Goal: Task Accomplishment & Management: Complete application form

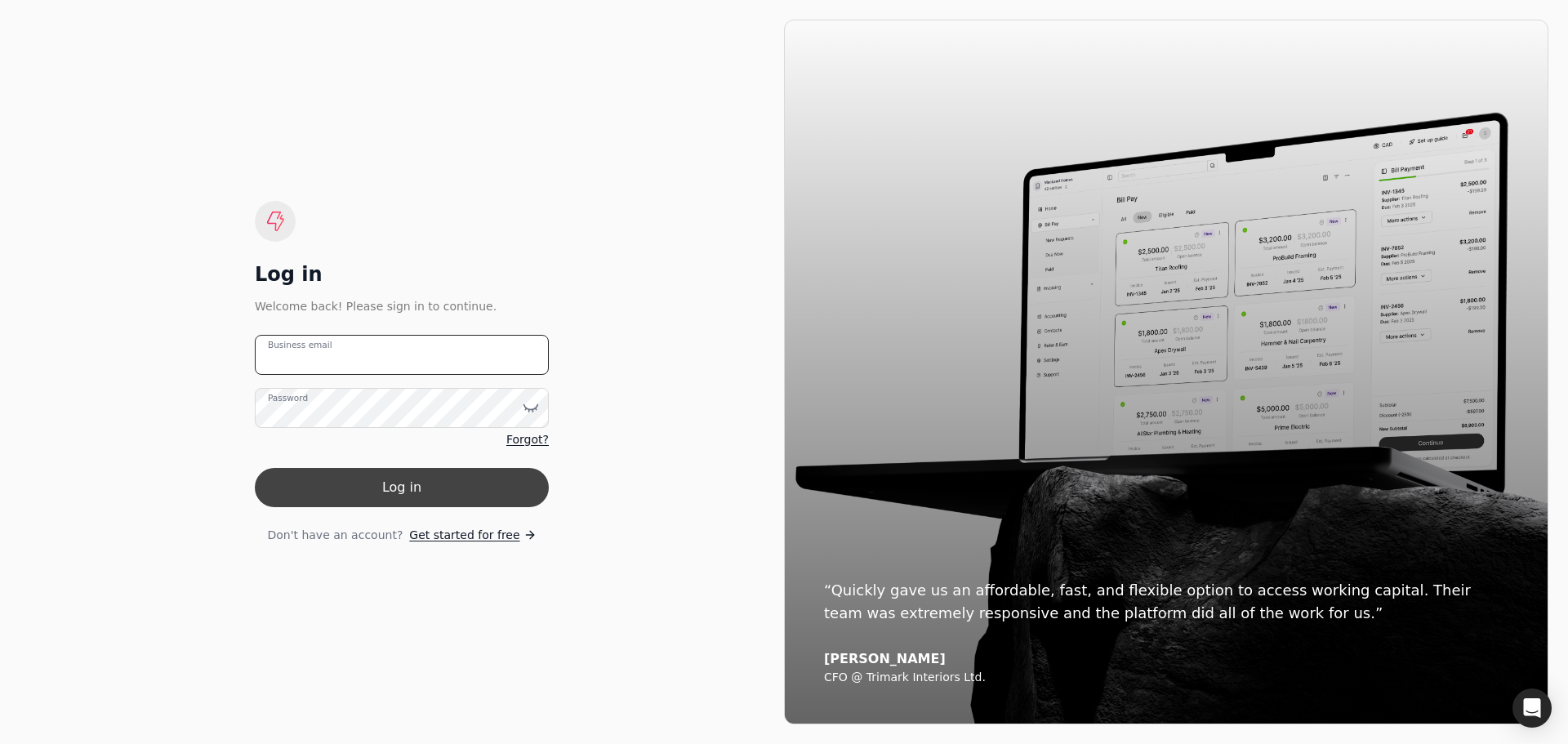
type email "[PERSON_NAME][EMAIL_ADDRESS][DOMAIN_NAME]"
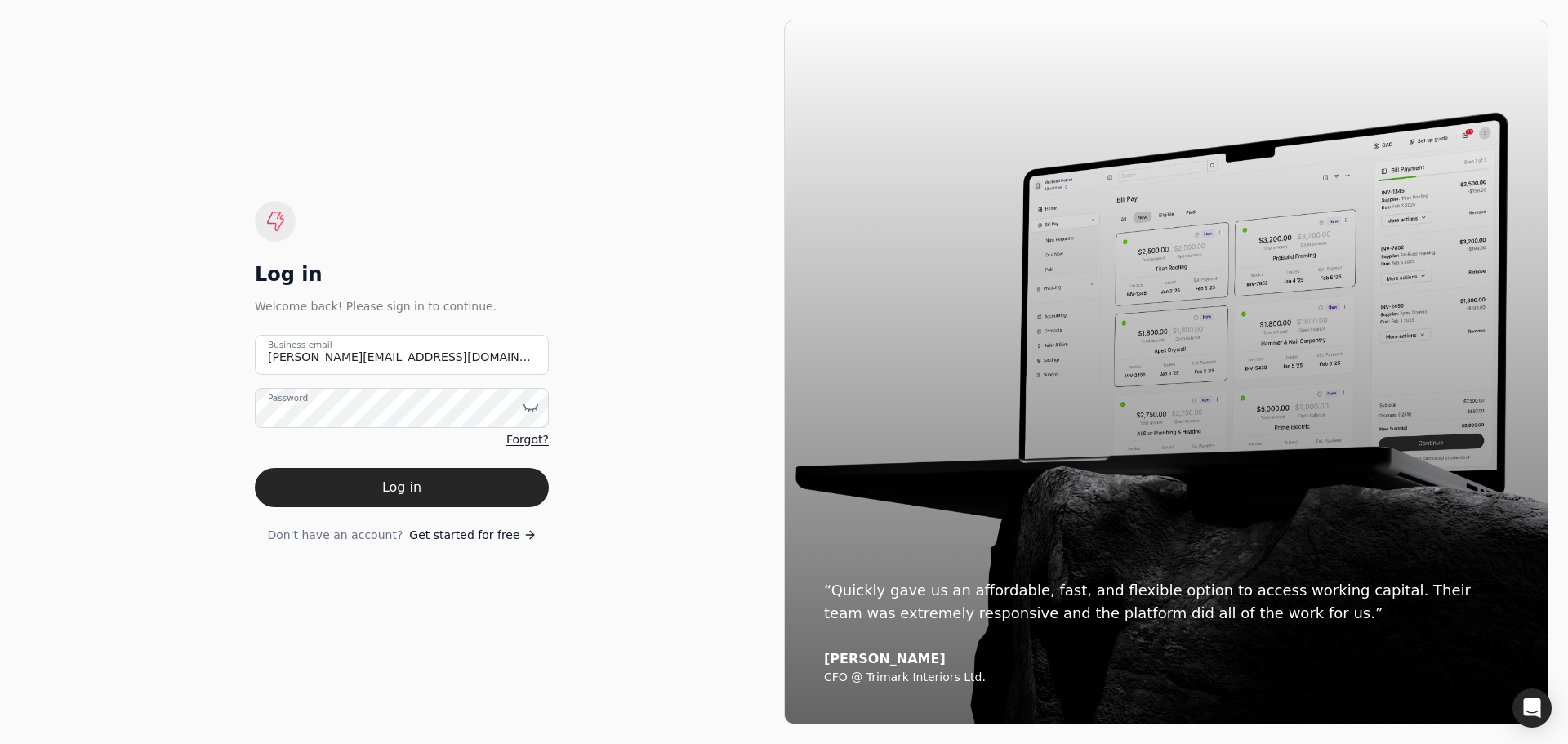
click at [332, 485] on button "Log in" at bounding box center [401, 487] width 294 height 39
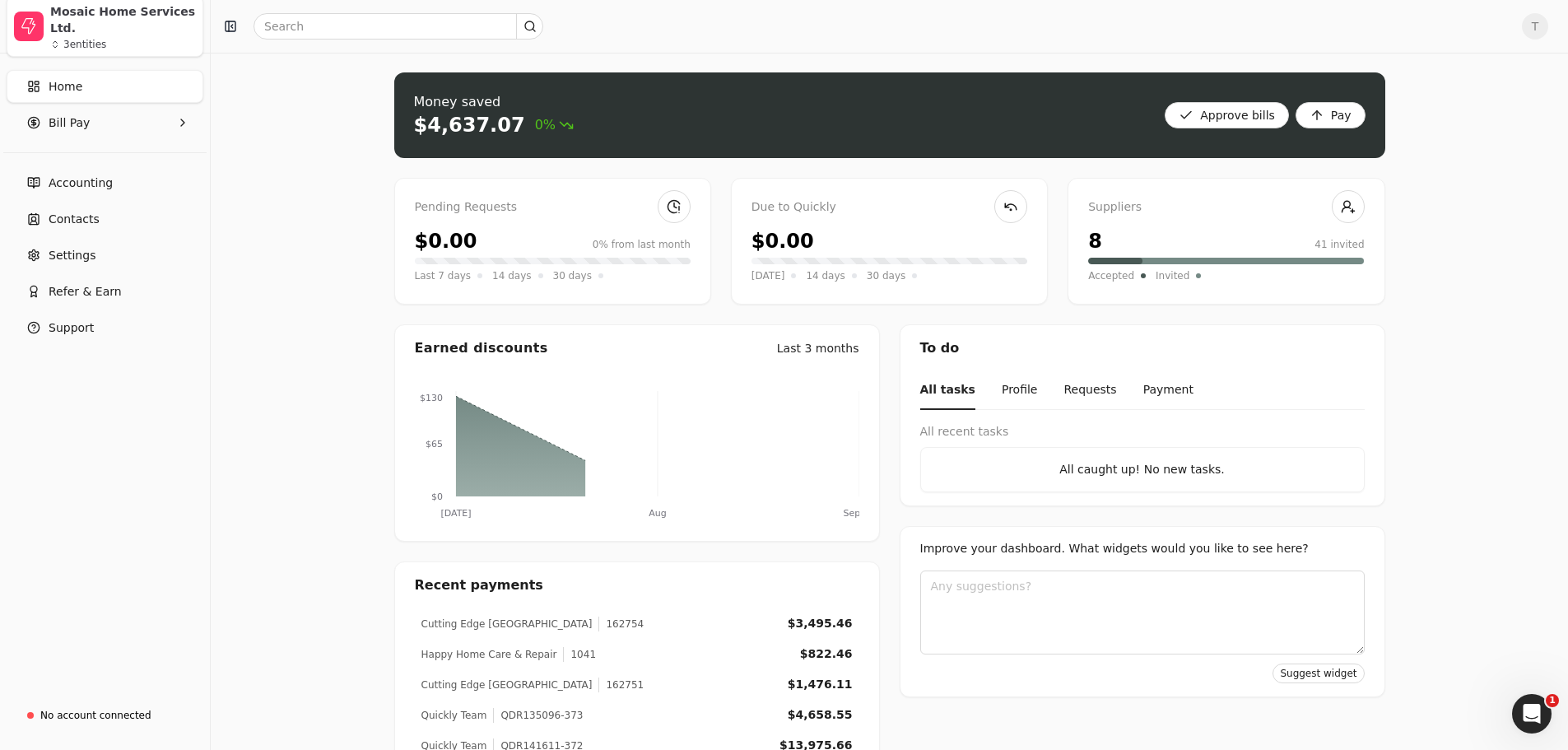
click at [93, 29] on div "Mosaic Home Services Ltd. 3 entities" at bounding box center [123, 26] width 146 height 46
click at [115, 63] on span "Colour Envy Painting Ltd." at bounding box center [139, 63] width 172 height 17
click at [112, 126] on Pay "Bill Pay" at bounding box center [105, 122] width 196 height 33
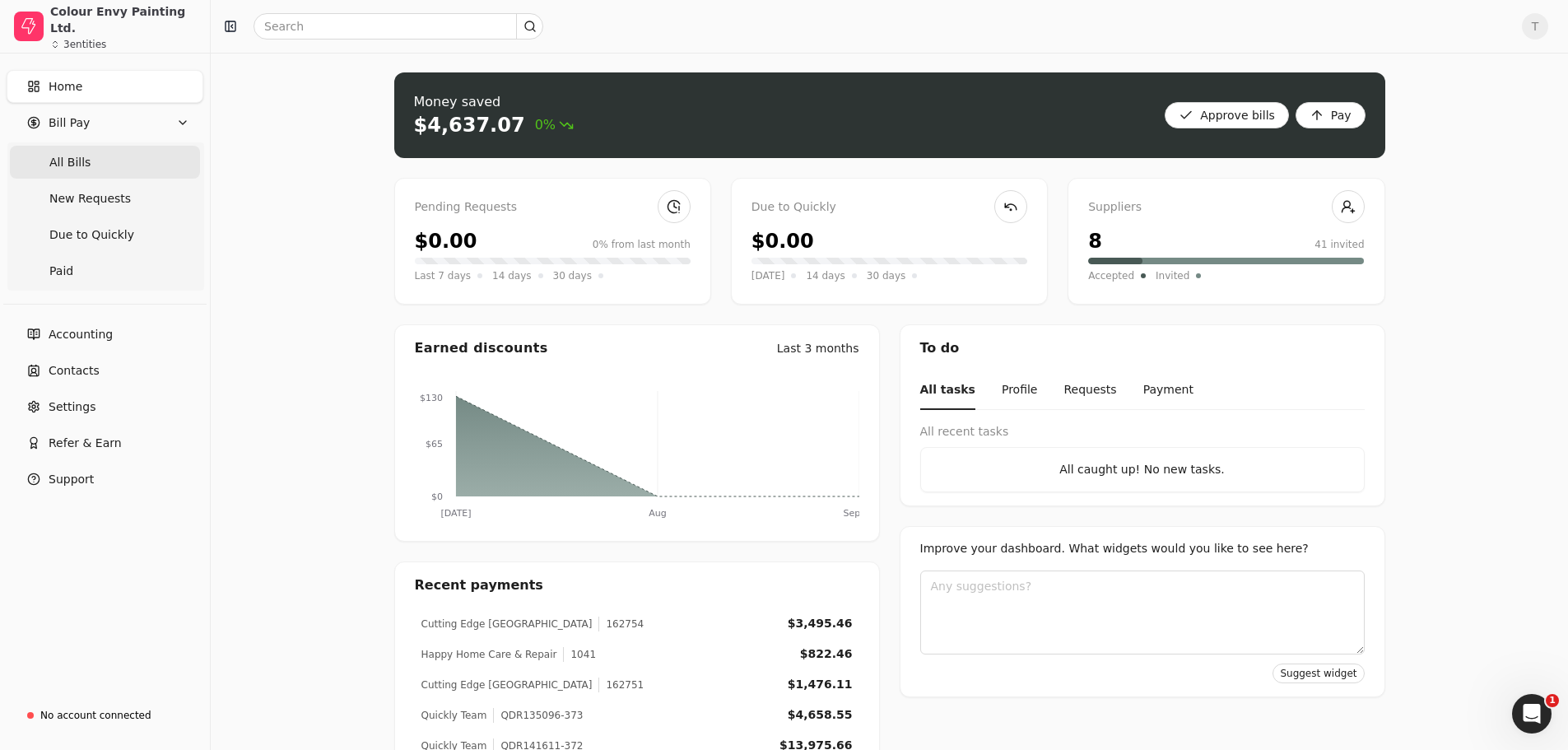
click at [132, 164] on Bills "All Bills" at bounding box center [104, 162] width 190 height 33
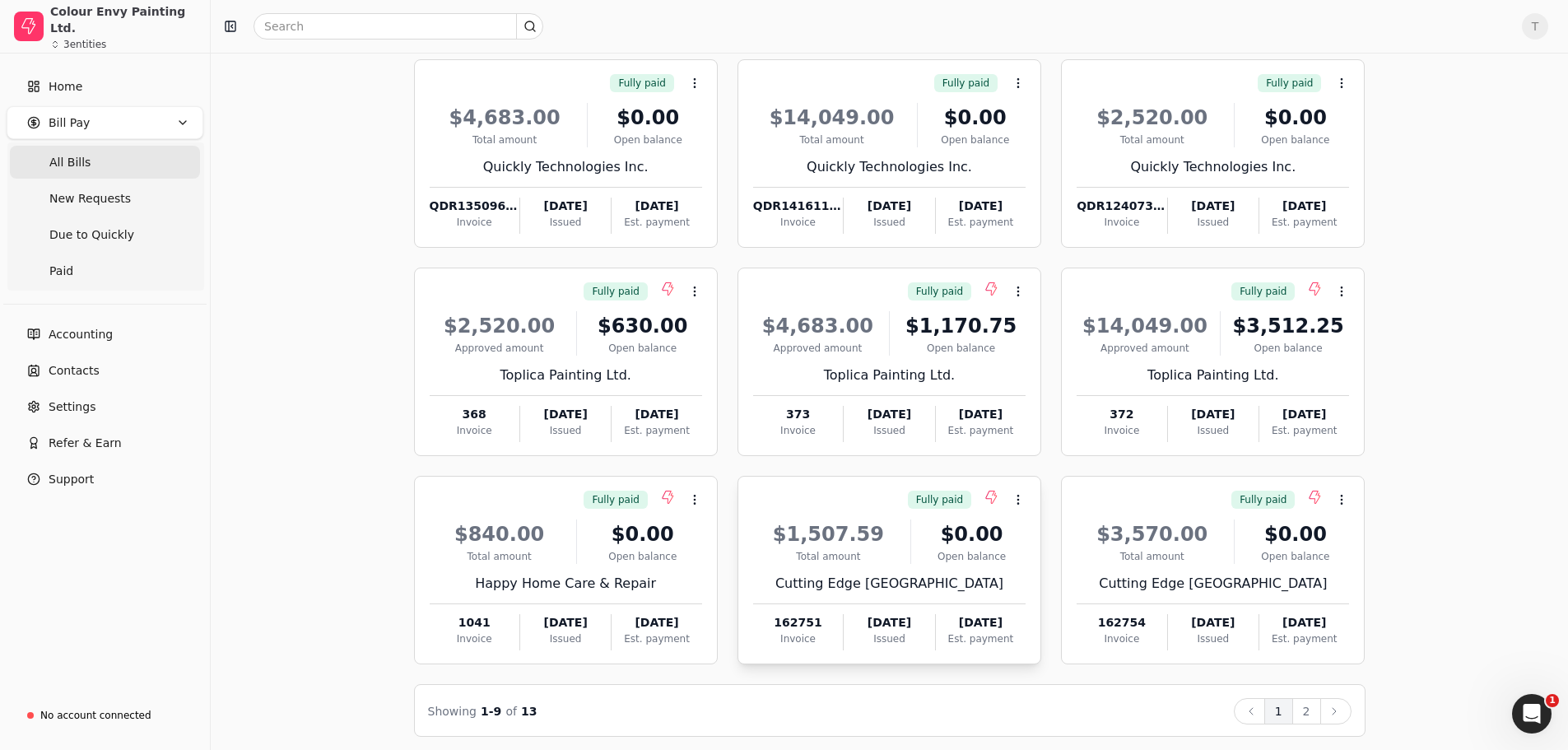
scroll to position [112, 0]
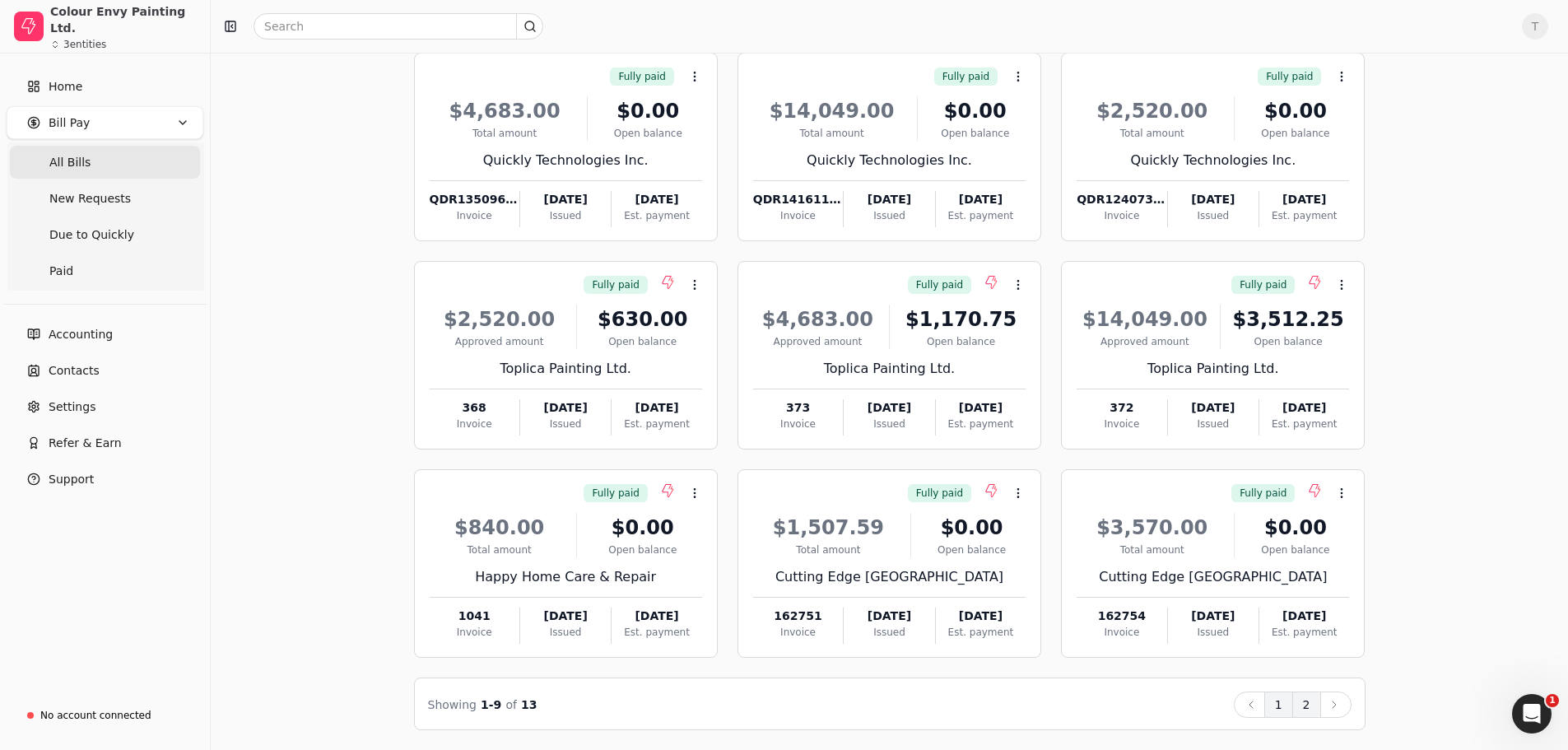
click at [1307, 713] on button "2" at bounding box center [1307, 705] width 29 height 27
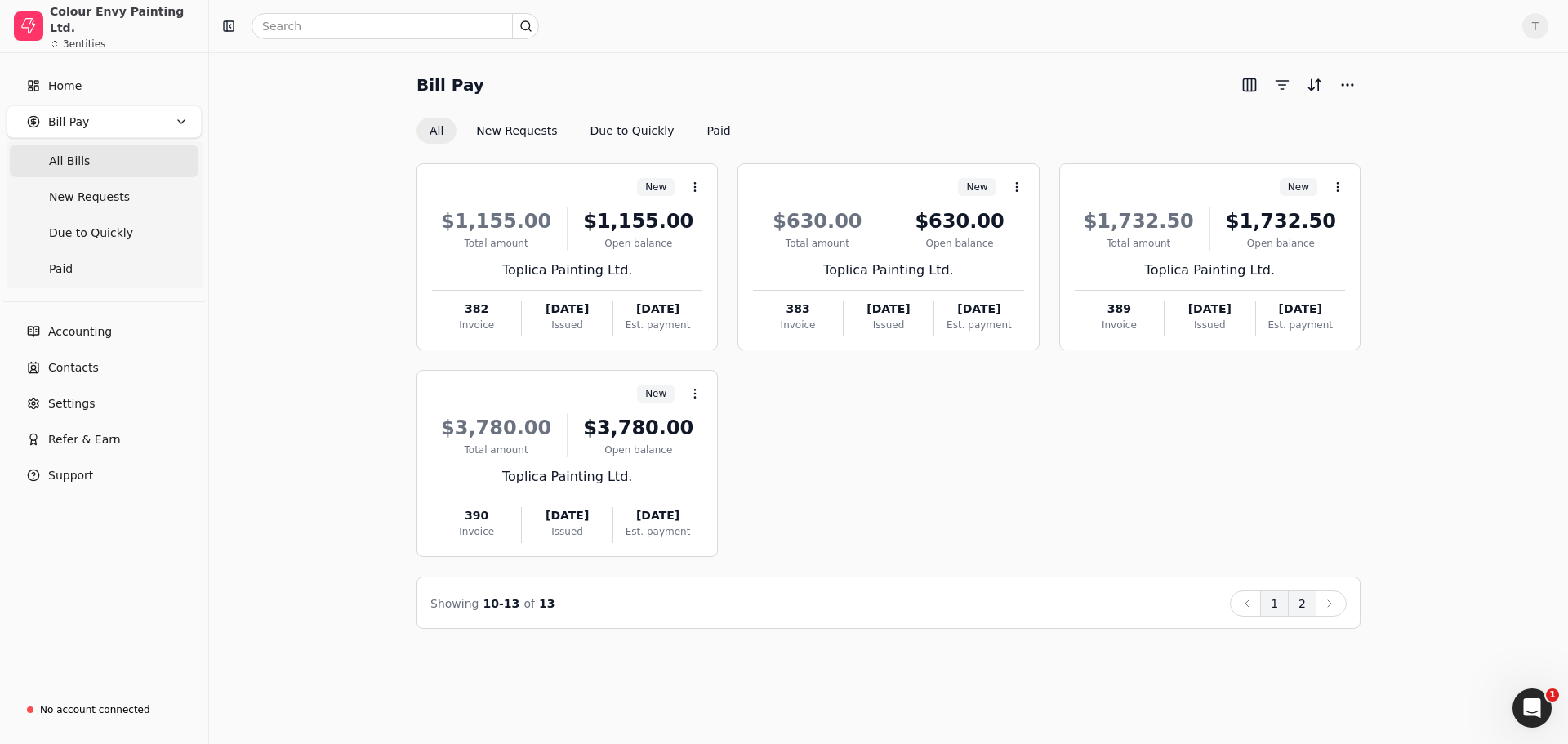
click at [1277, 606] on button "1" at bounding box center [1275, 604] width 28 height 27
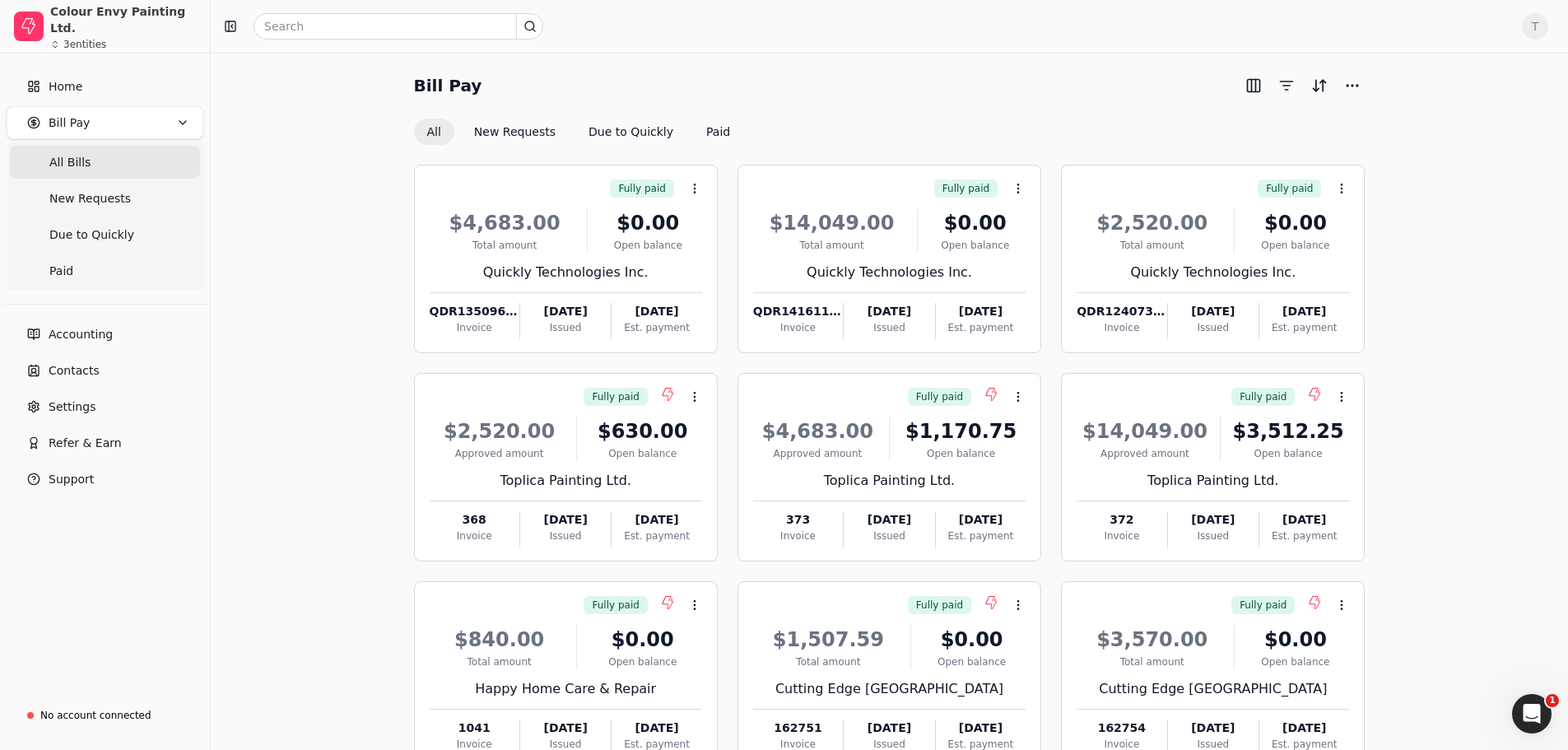
click at [104, 124] on Pay "Bill Pay" at bounding box center [105, 122] width 196 height 33
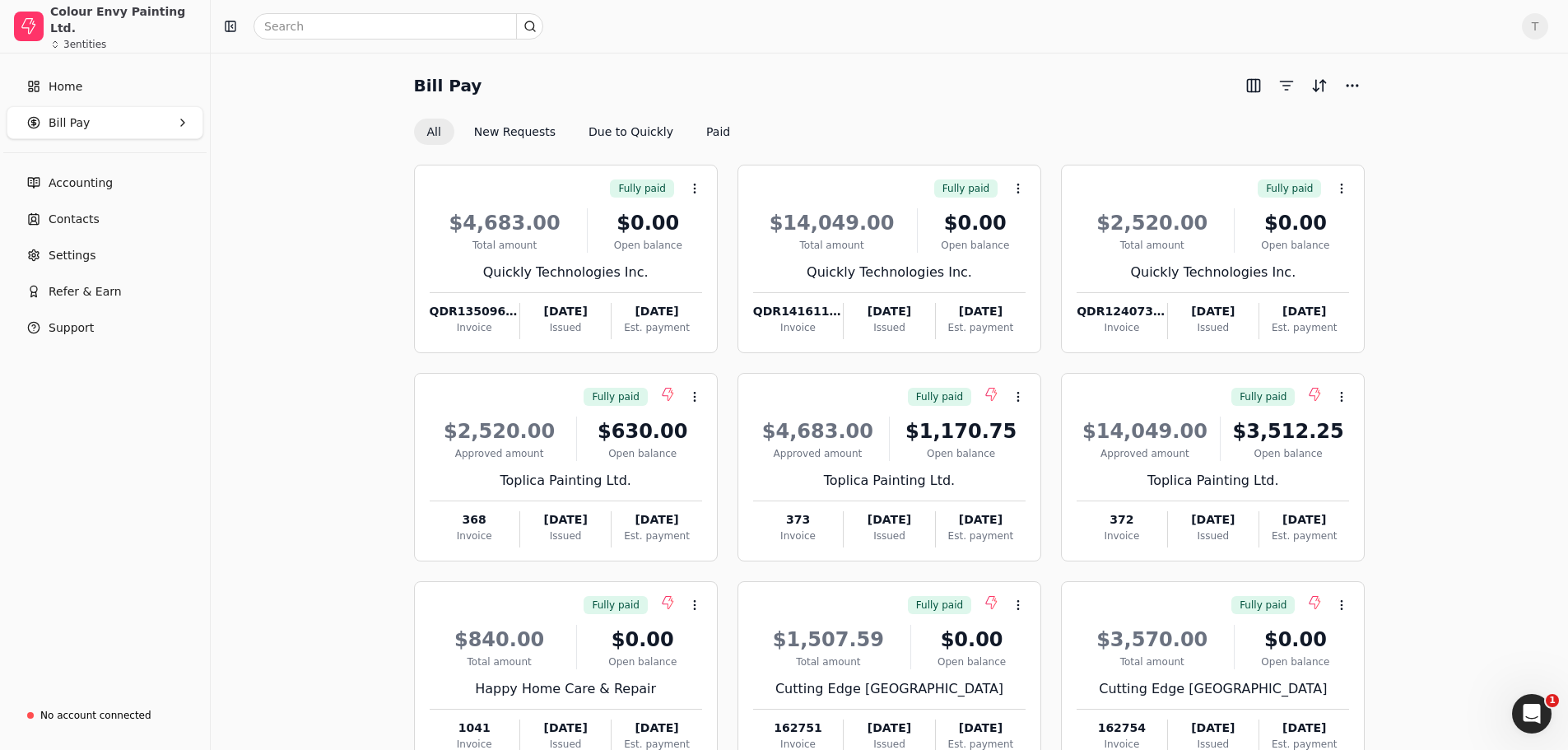
click at [135, 117] on Pay "Bill Pay" at bounding box center [105, 122] width 196 height 33
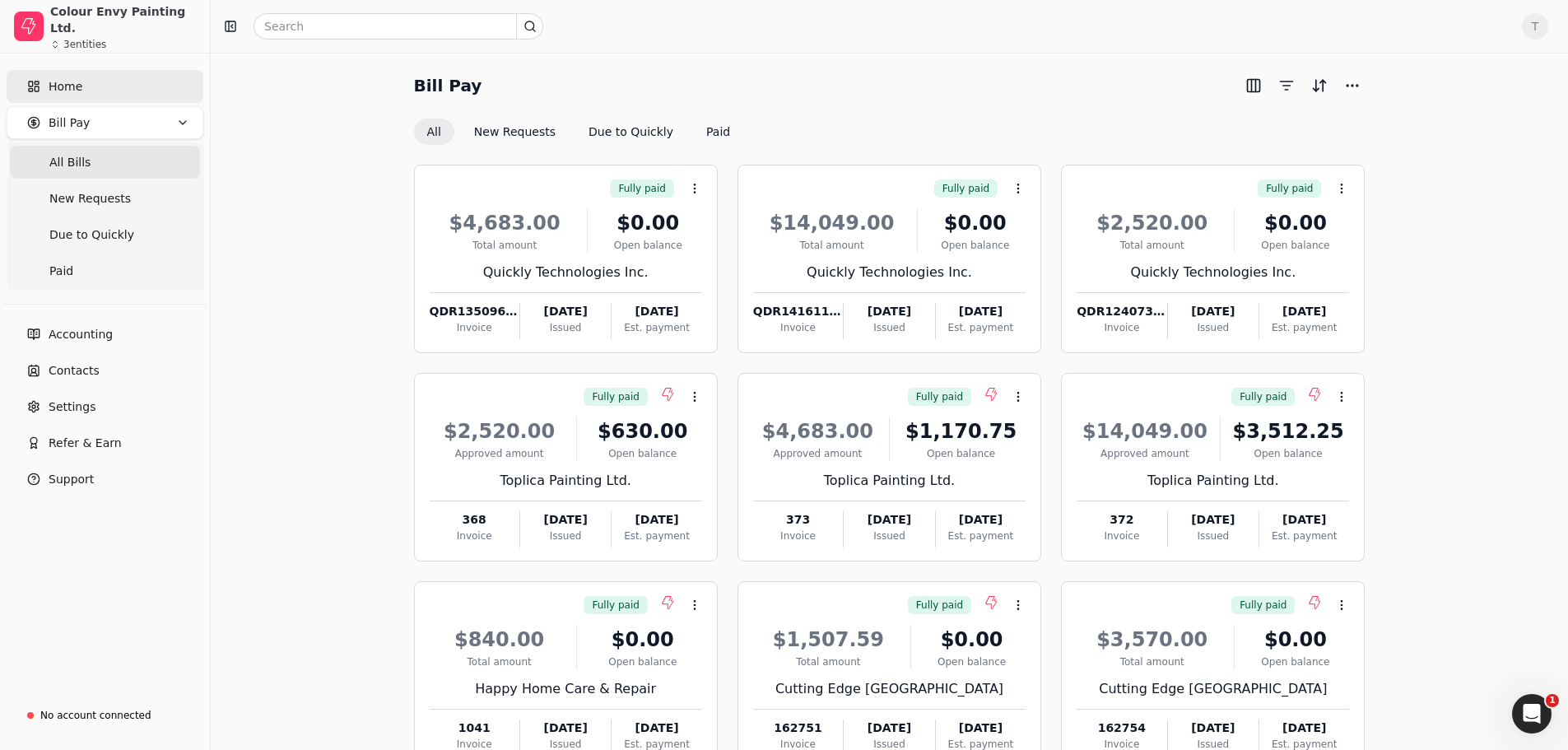
click at [134, 90] on link "Home" at bounding box center [105, 86] width 196 height 33
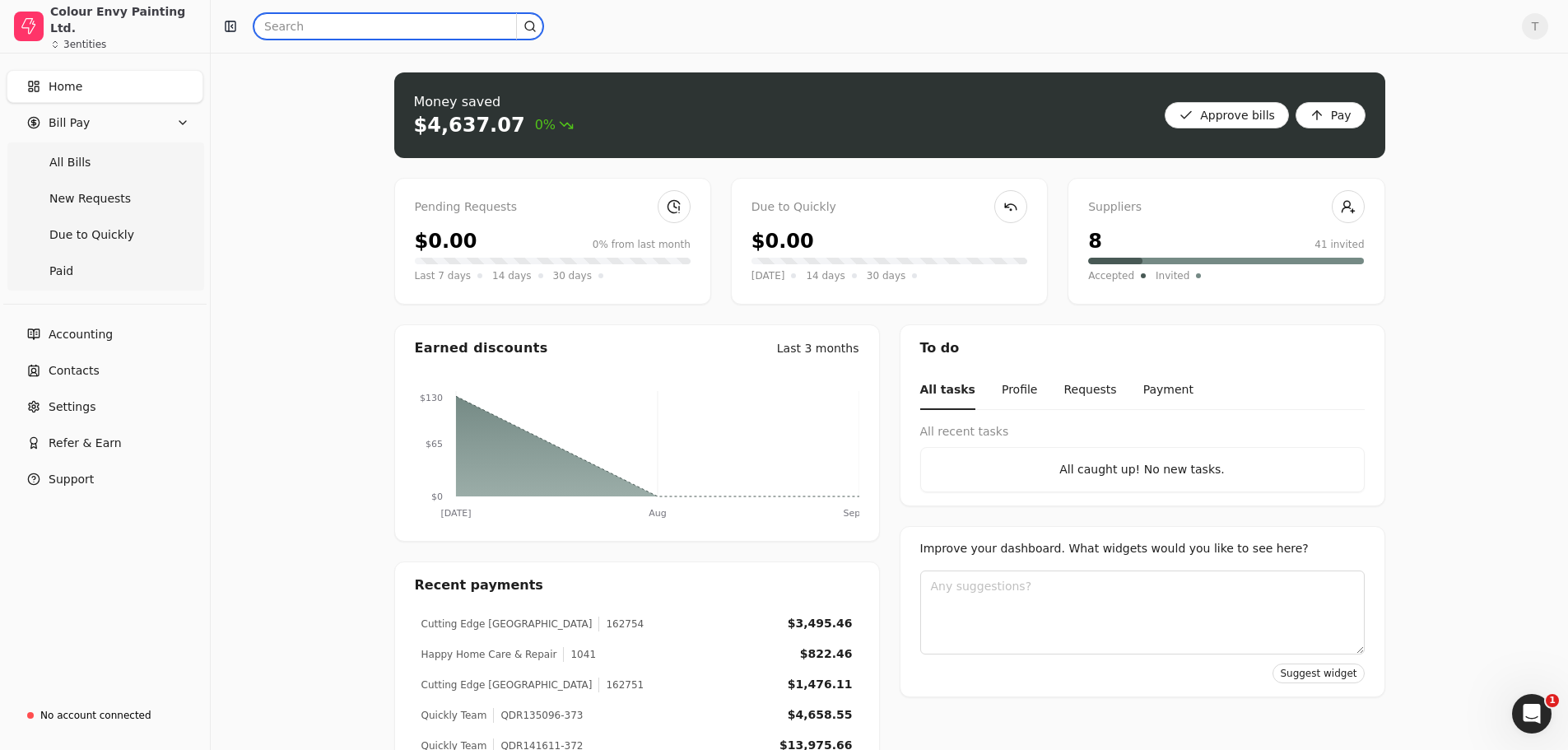
click at [431, 23] on input "text" at bounding box center [399, 27] width 290 height 27
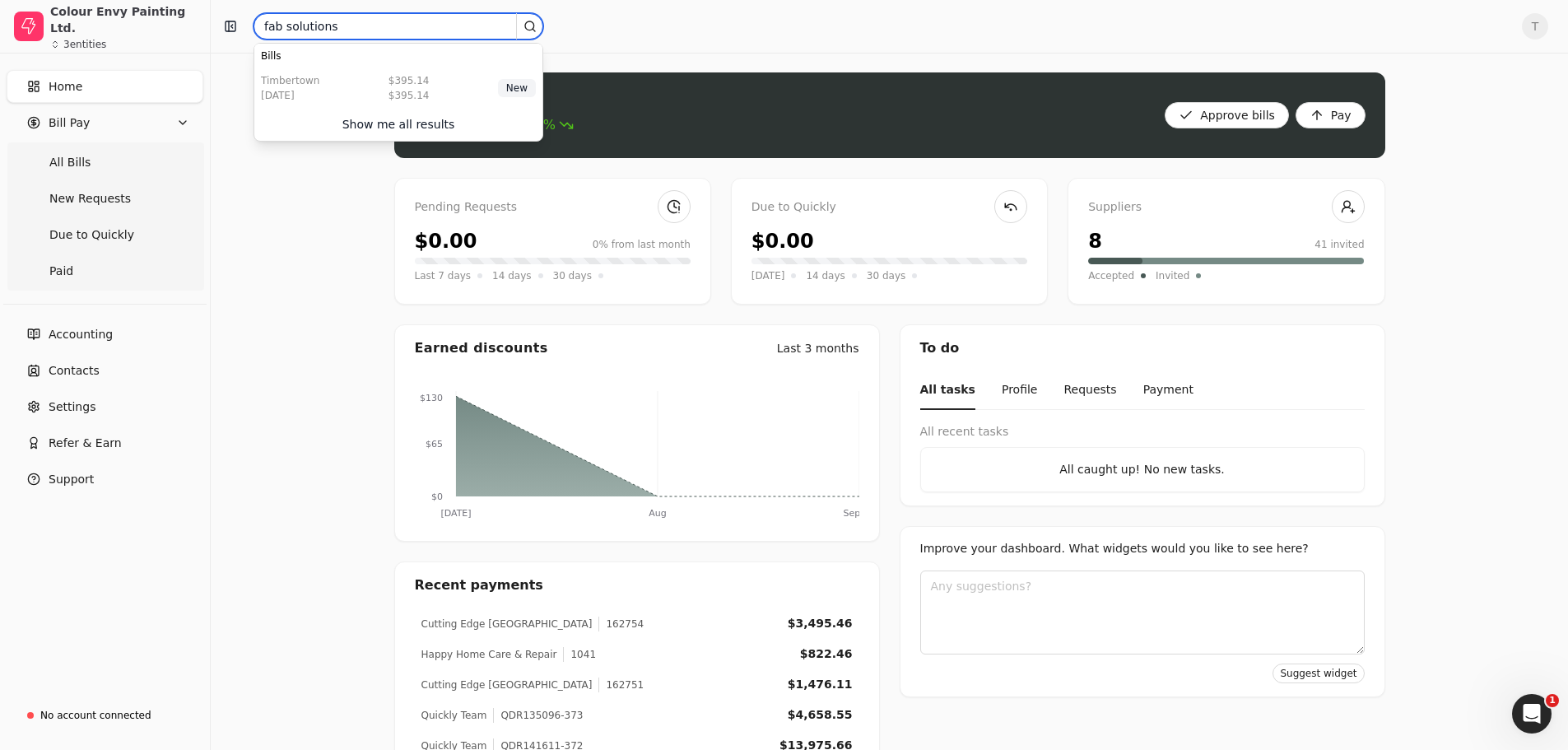
type input "fab solutions"
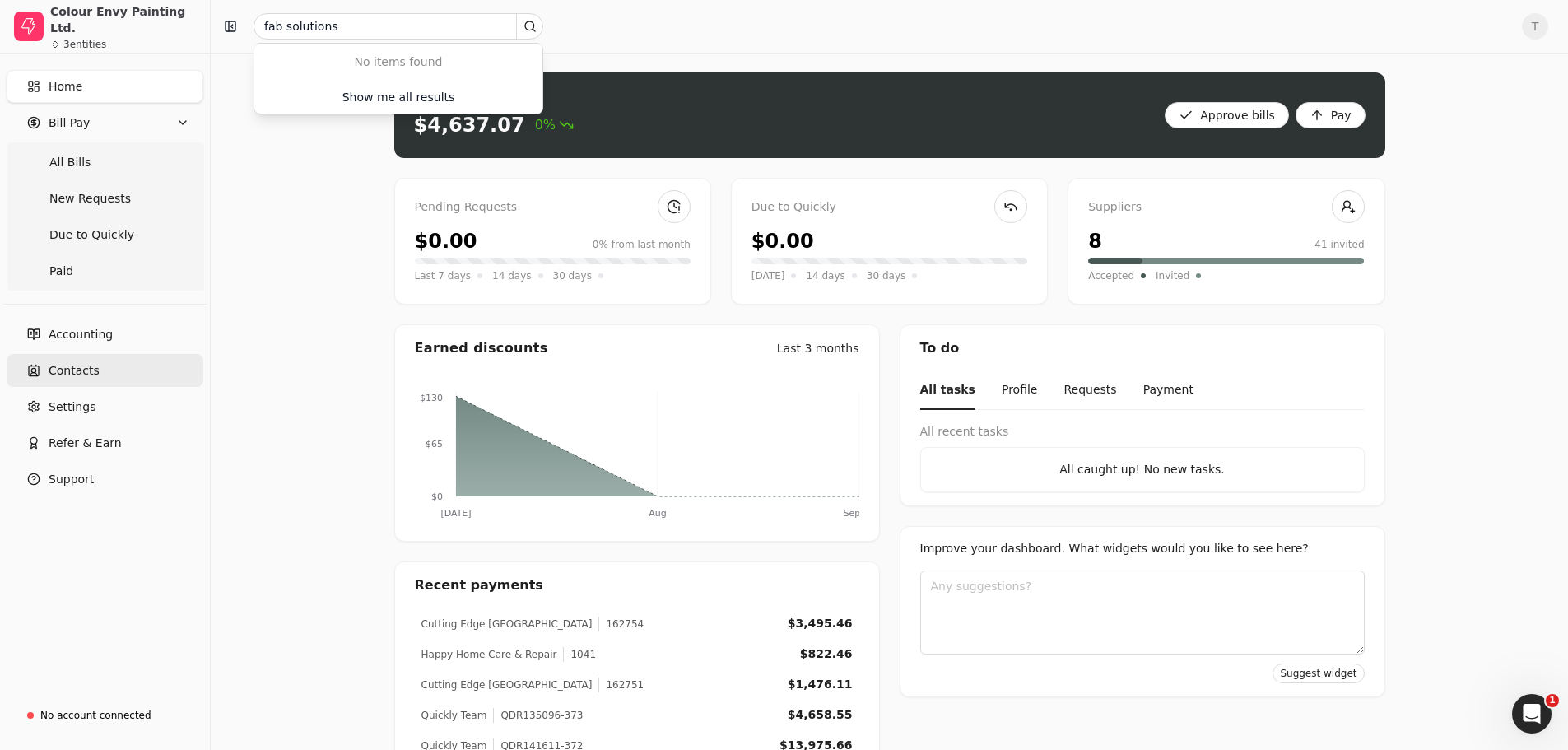
click at [81, 372] on span "Contacts" at bounding box center [74, 371] width 52 height 17
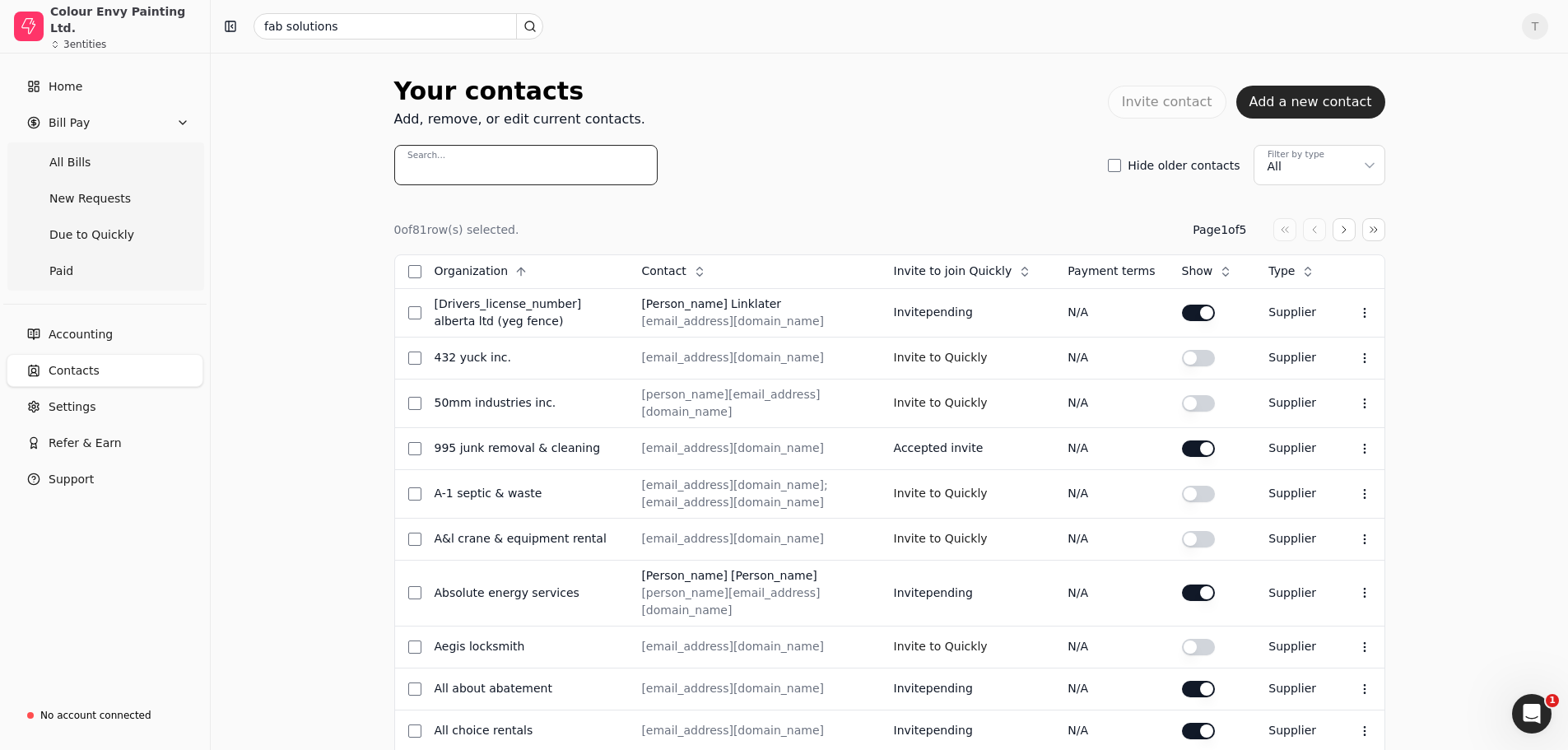
click at [508, 162] on input "Search..." at bounding box center [526, 165] width 263 height 40
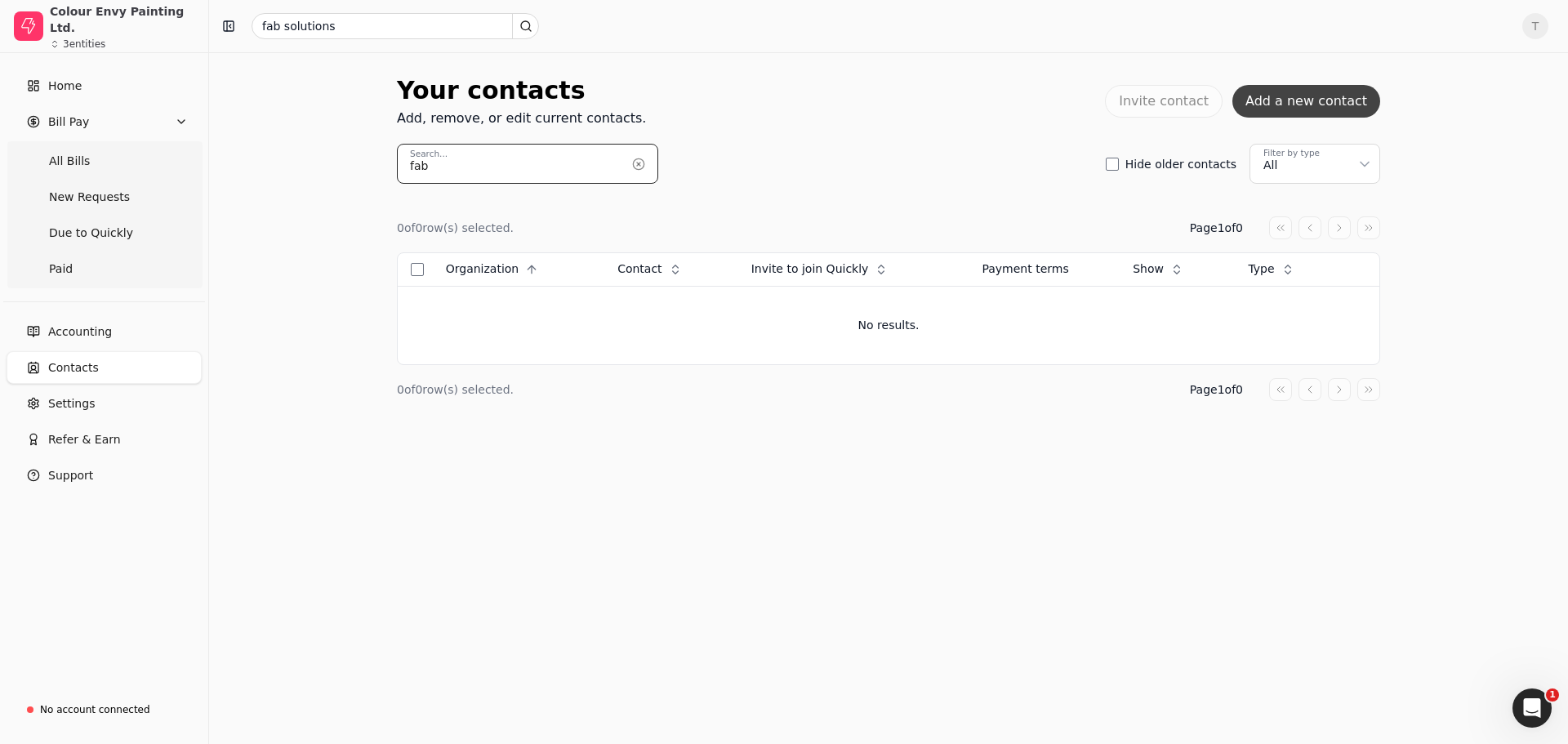
type input "fab"
click at [1324, 102] on button "Add a new contact" at bounding box center [1306, 101] width 148 height 33
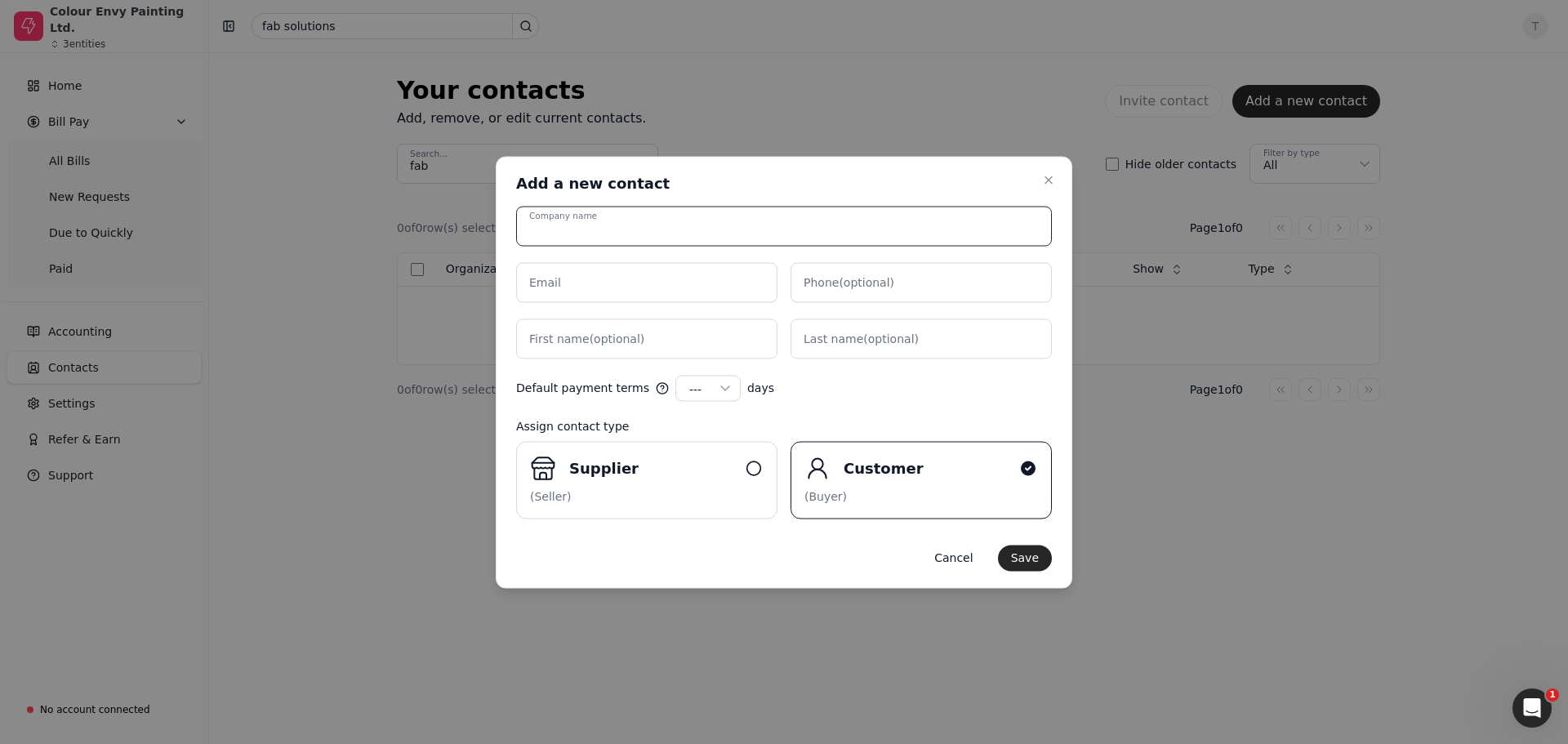
click at [775, 233] on input "Company name" at bounding box center [784, 225] width 536 height 40
click at [687, 230] on input "Fab Solutions" at bounding box center [784, 225] width 536 height 40
type input "Fab Solutions & Logistics"
paste input "[EMAIL_ADDRESS][DOMAIN_NAME]"
type input "[EMAIL_ADDRESS][DOMAIN_NAME]"
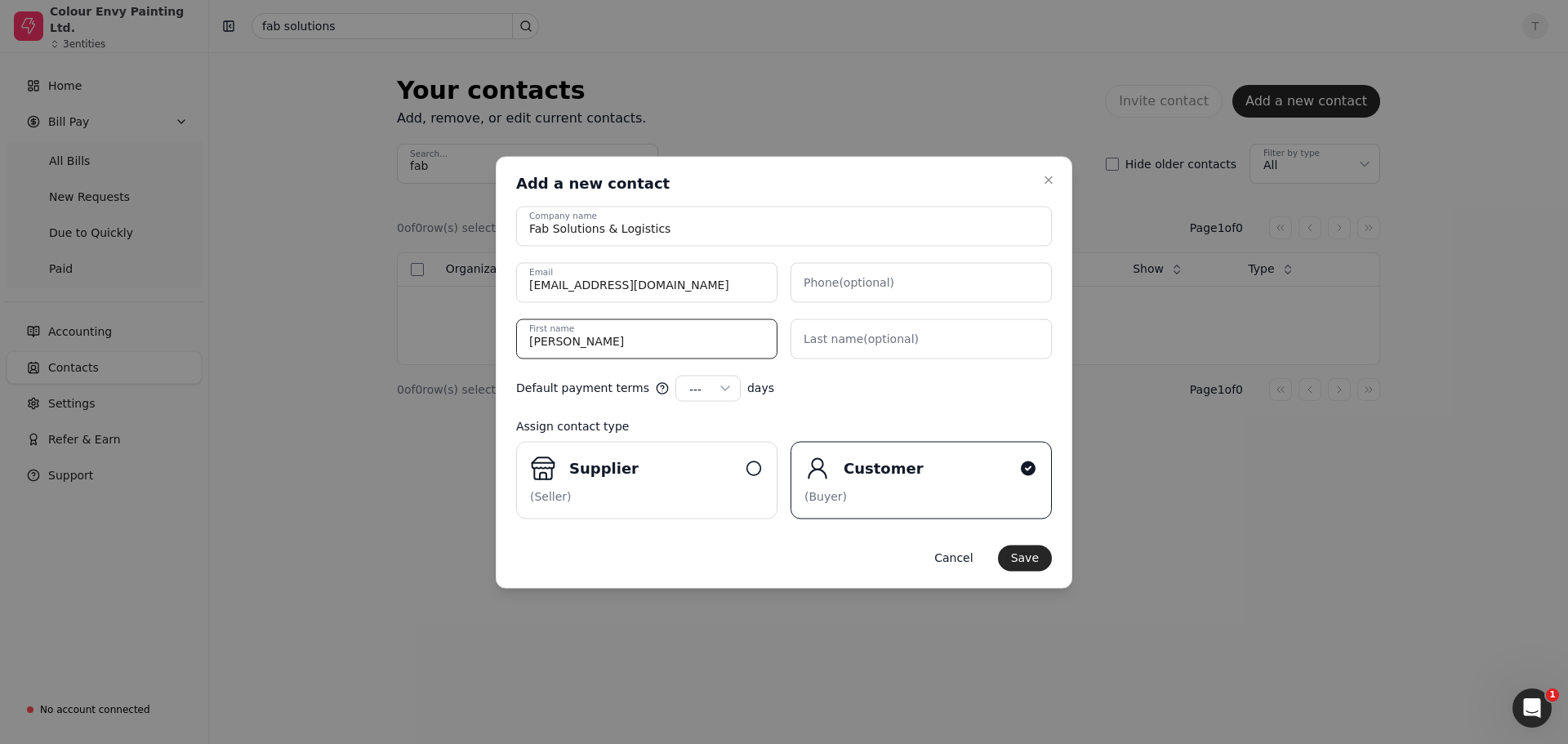
type name "[PERSON_NAME]"
click at [717, 390] on icon "button" at bounding box center [725, 387] width 16 height 16
click at [689, 386] on div "30" at bounding box center [702, 390] width 27 height 17
click at [717, 385] on icon "button" at bounding box center [725, 387] width 16 height 16
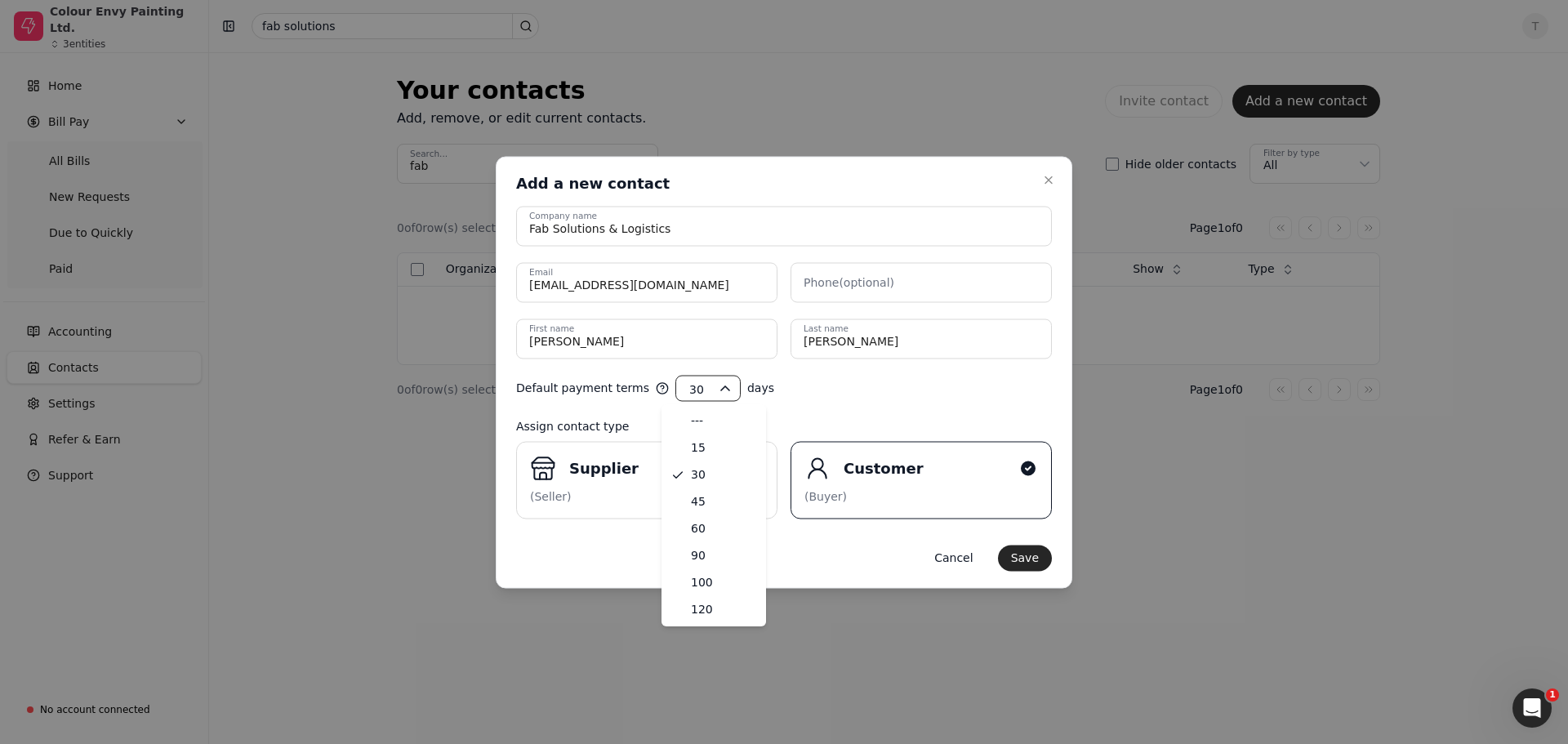
select select "---"
click at [752, 504] on div "(Seller)" at bounding box center [646, 496] width 234 height 17
click at [0, 0] on input "Supplier (Seller)" at bounding box center [0, 0] width 0 height 0
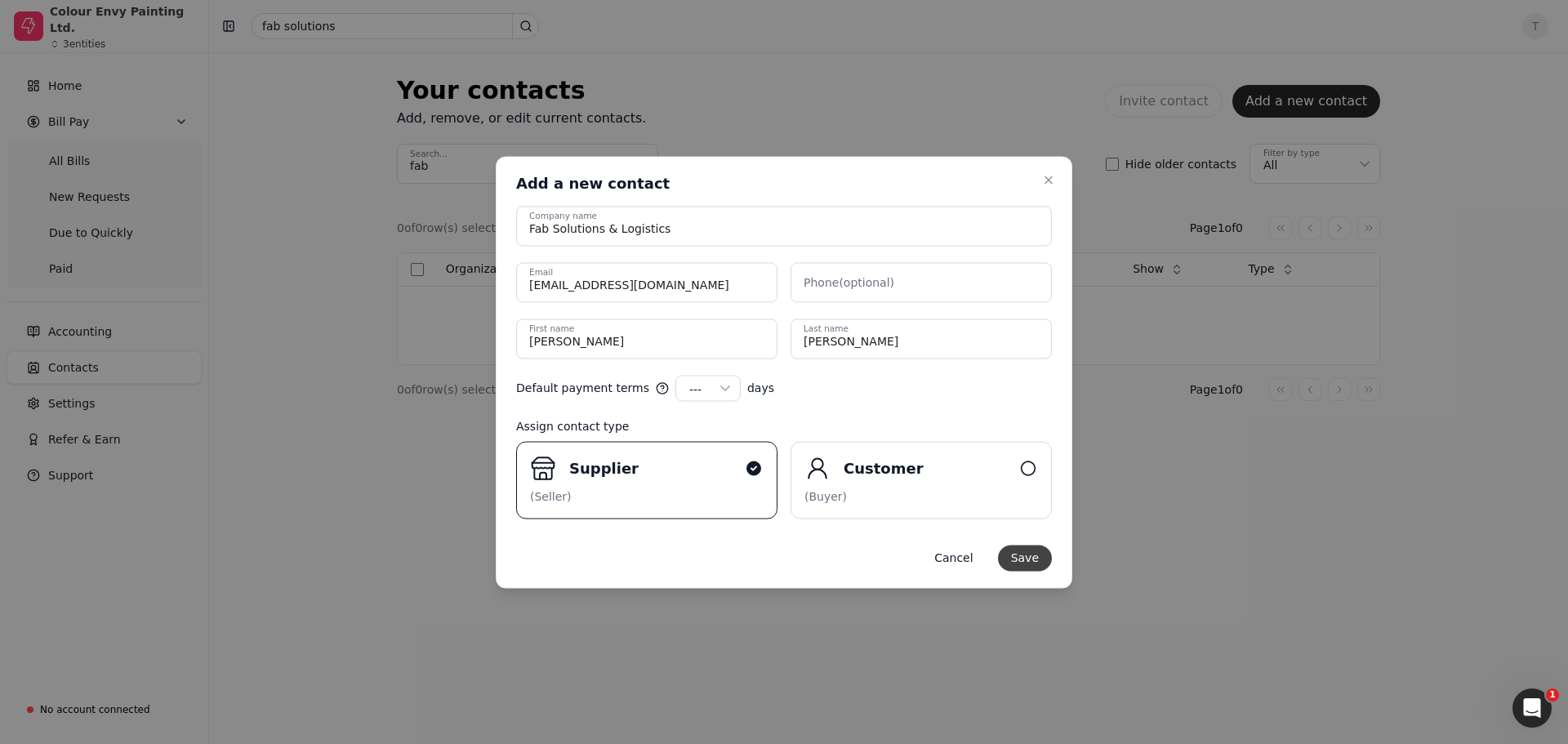
click at [1042, 562] on button "Save" at bounding box center [1025, 558] width 54 height 27
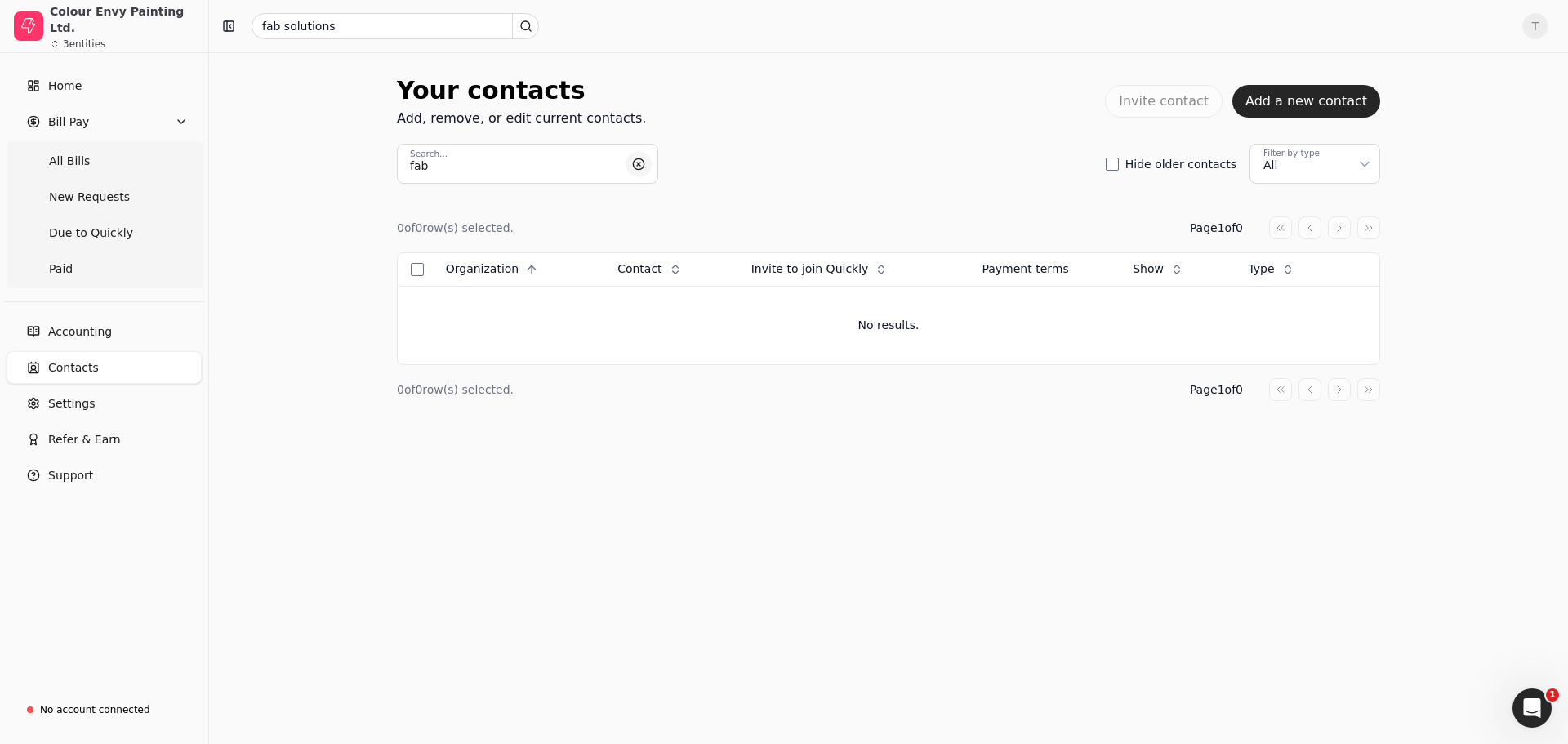
click at [632, 166] on button "button" at bounding box center [639, 165] width 26 height 27
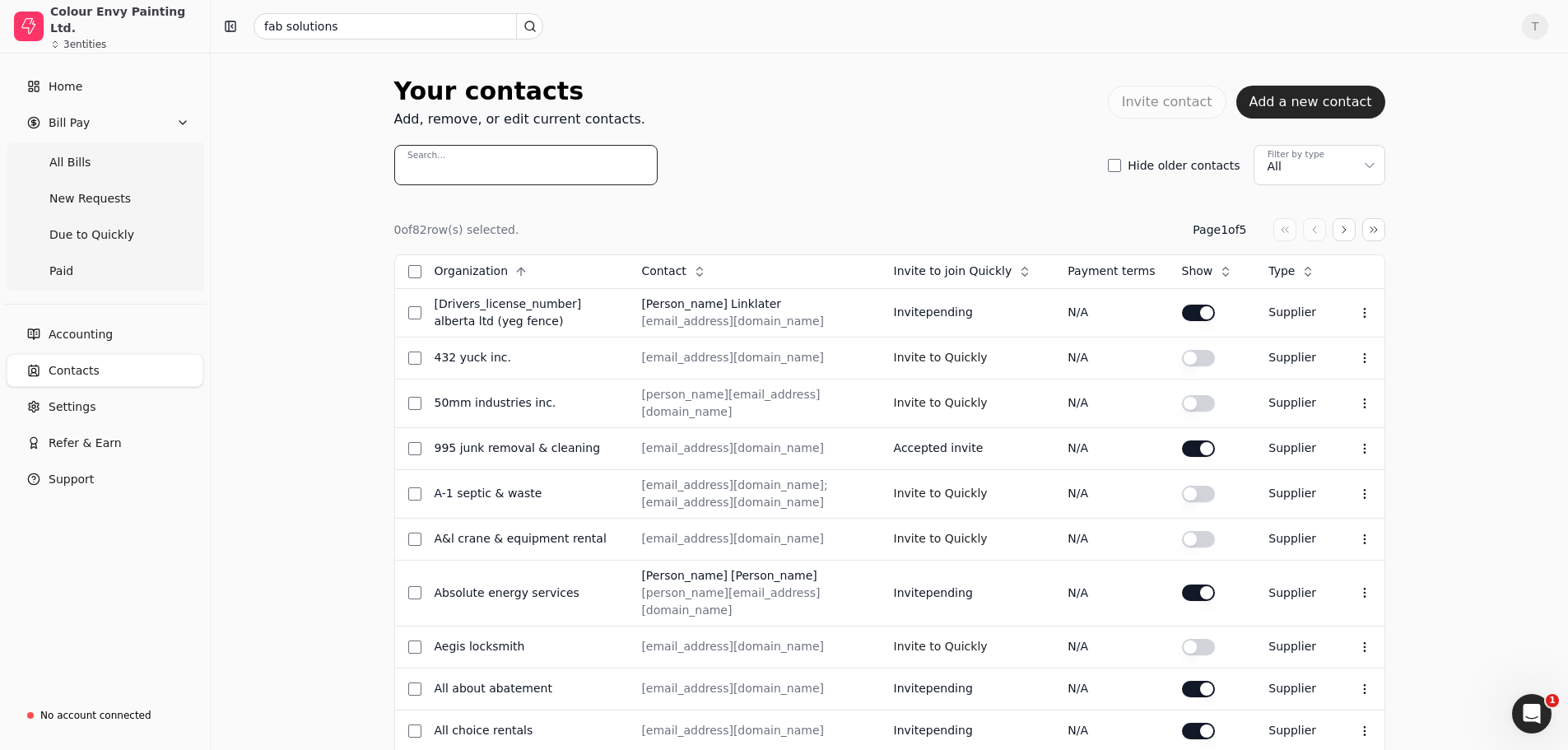
click at [467, 173] on input "Search..." at bounding box center [526, 165] width 263 height 40
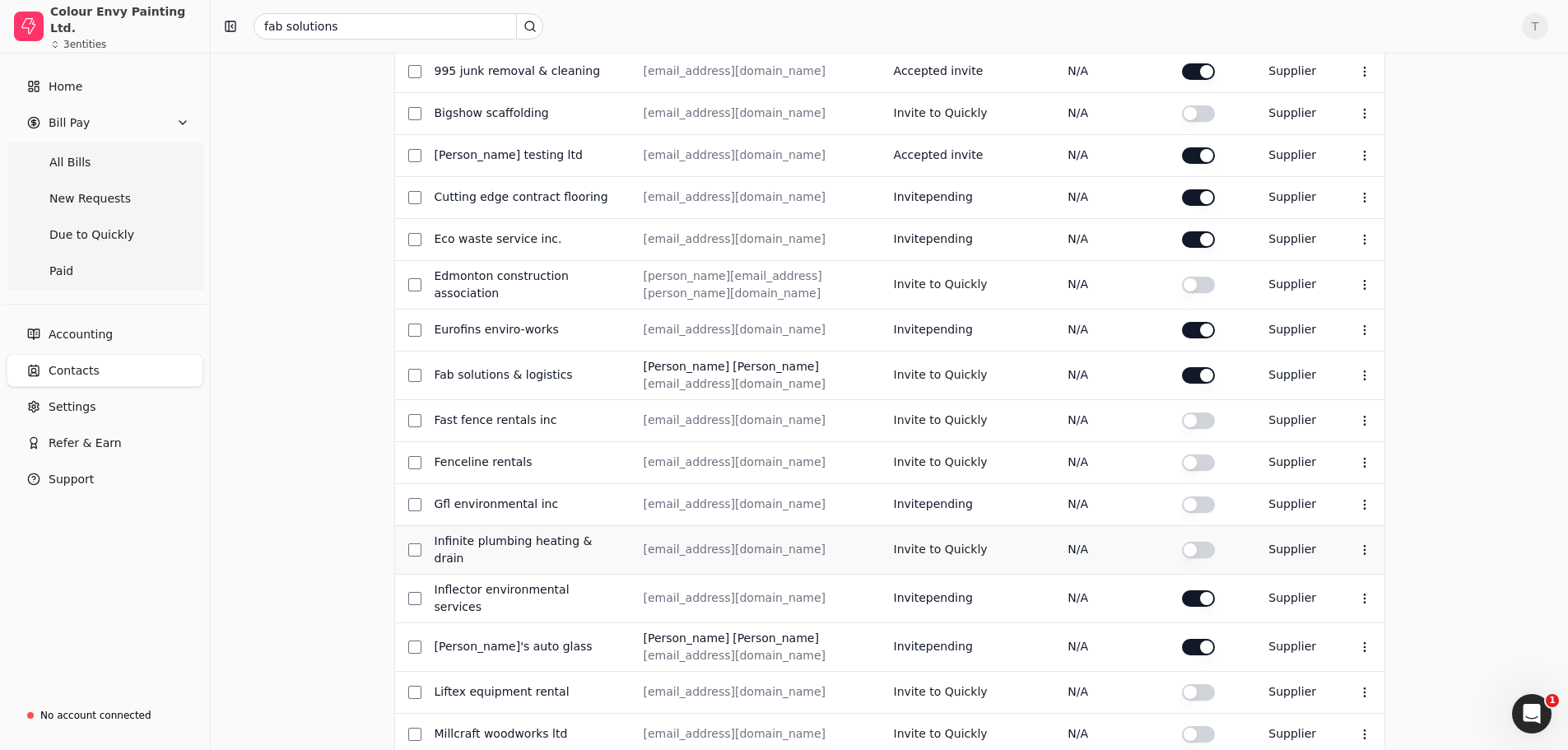
scroll to position [247, 0]
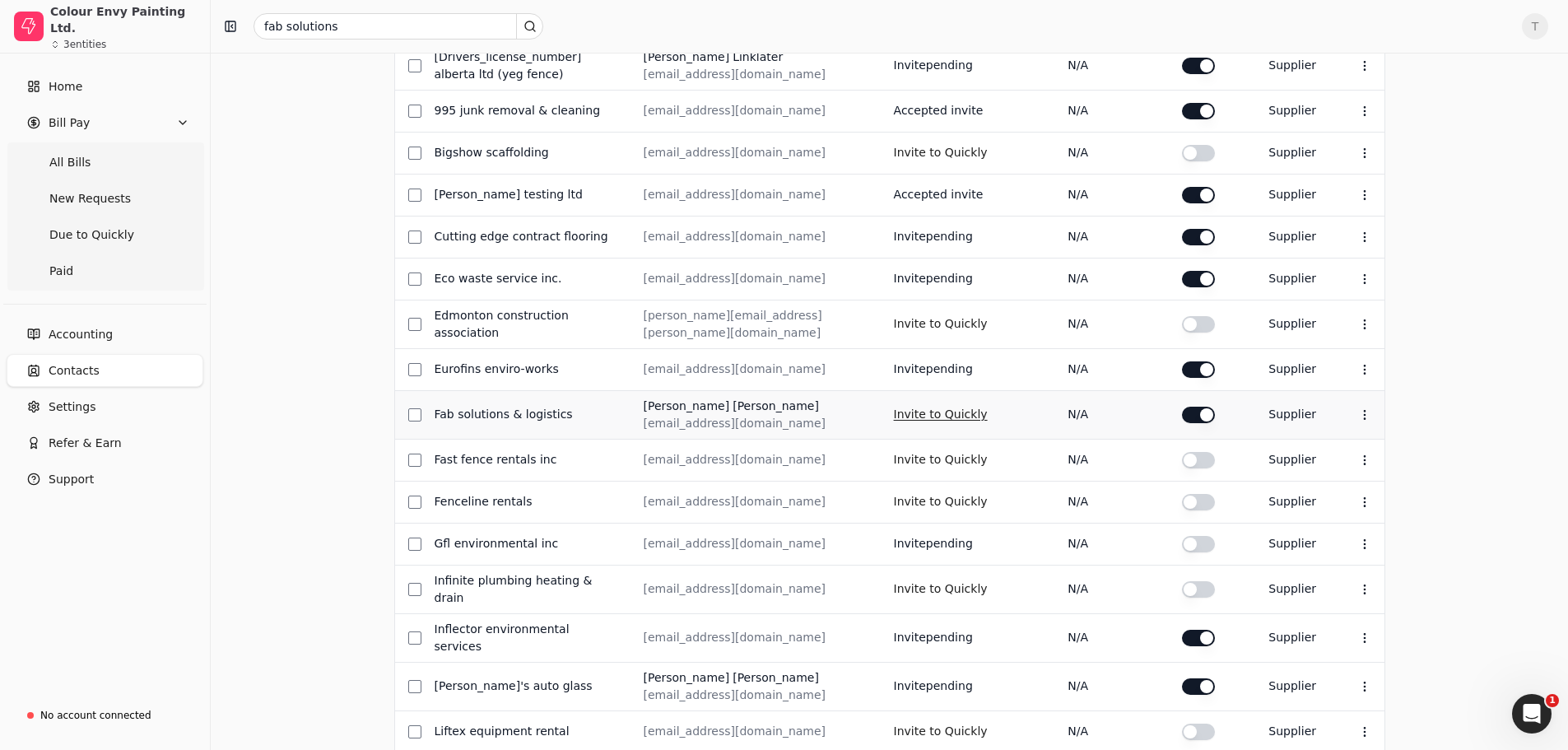
type input "f"
click at [943, 412] on button "Invite to Quickly" at bounding box center [940, 415] width 93 height 27
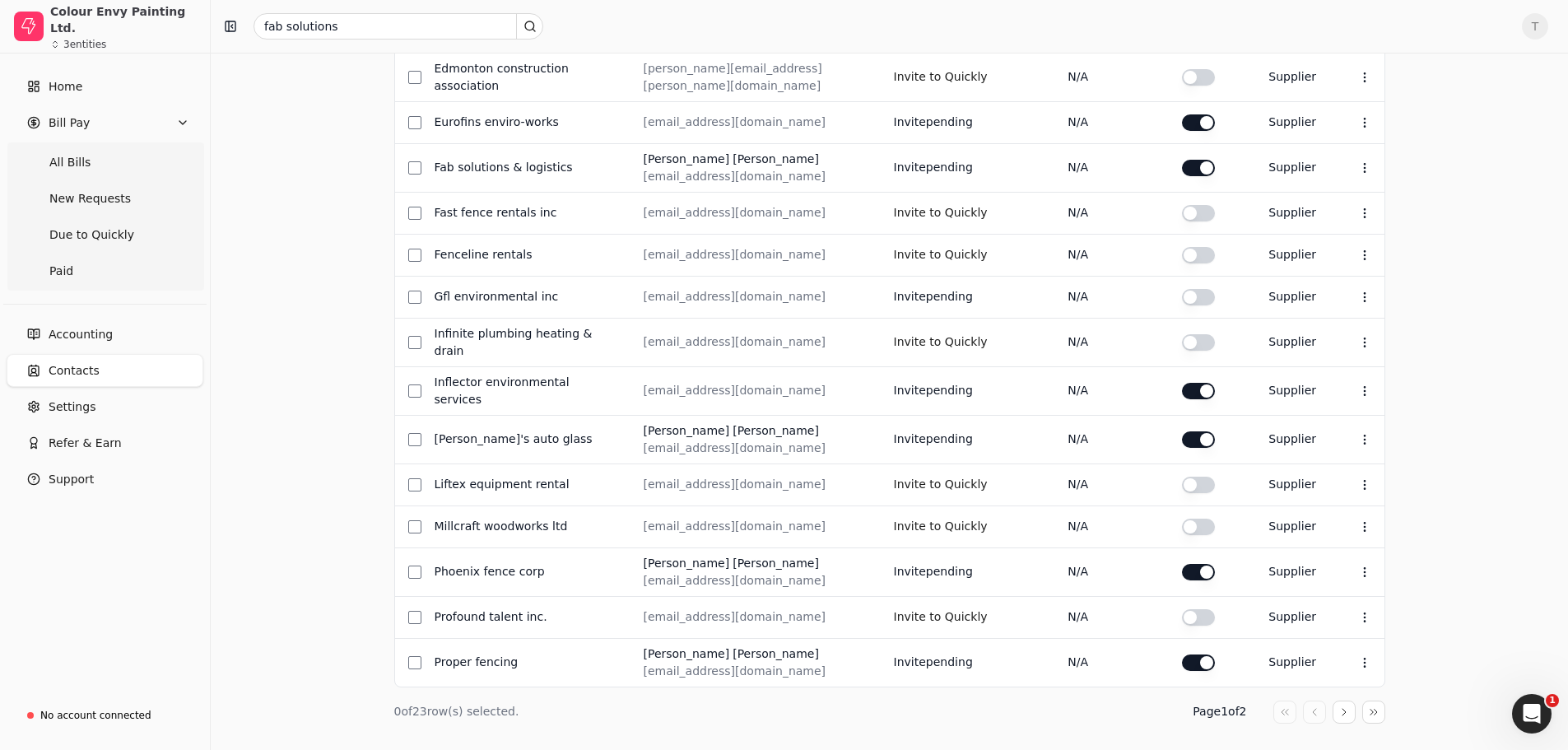
scroll to position [0, 0]
